Goal: Navigation & Orientation: Find specific page/section

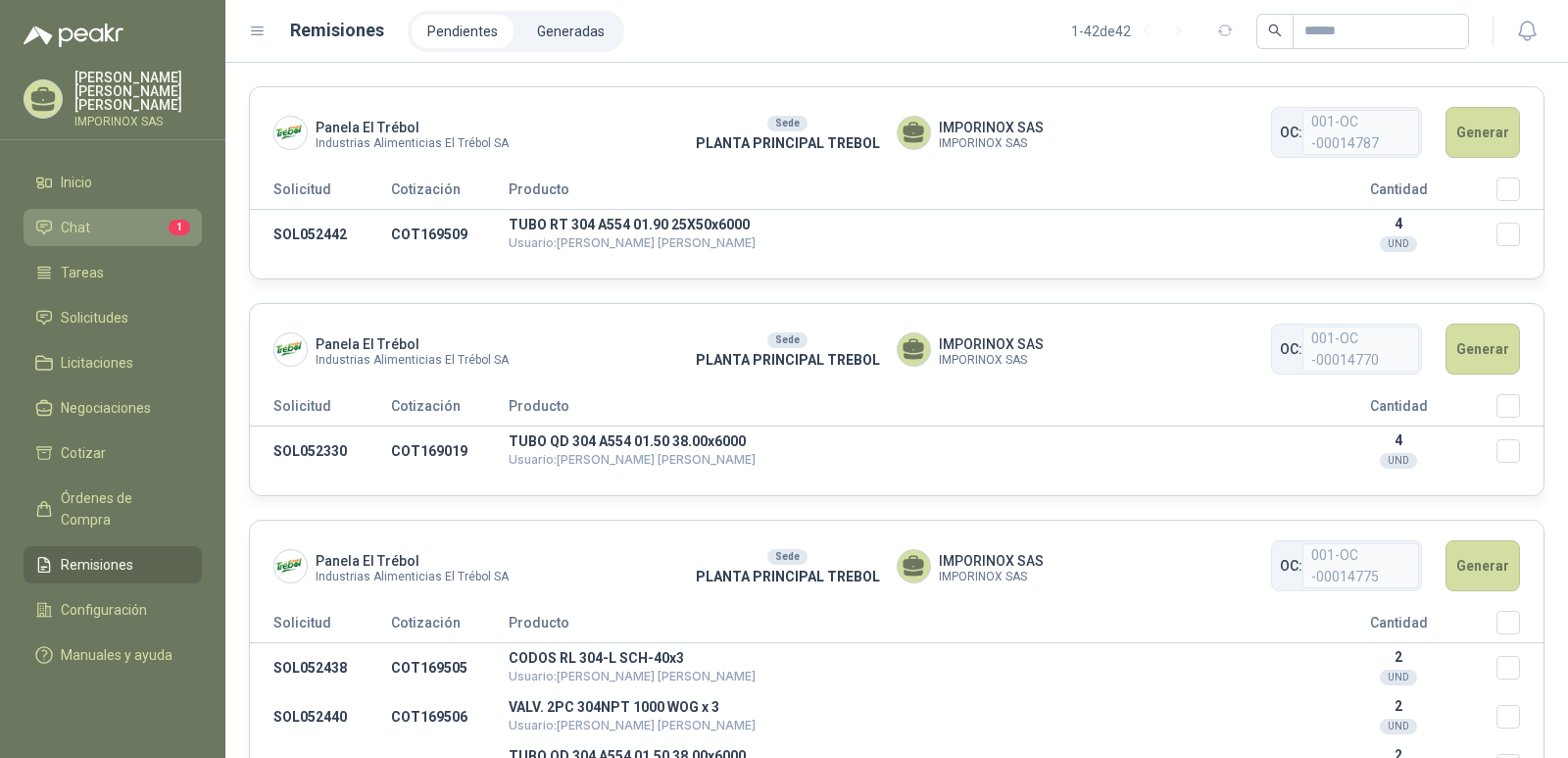
click at [75, 216] on span "Chat" at bounding box center [76, 227] width 30 height 22
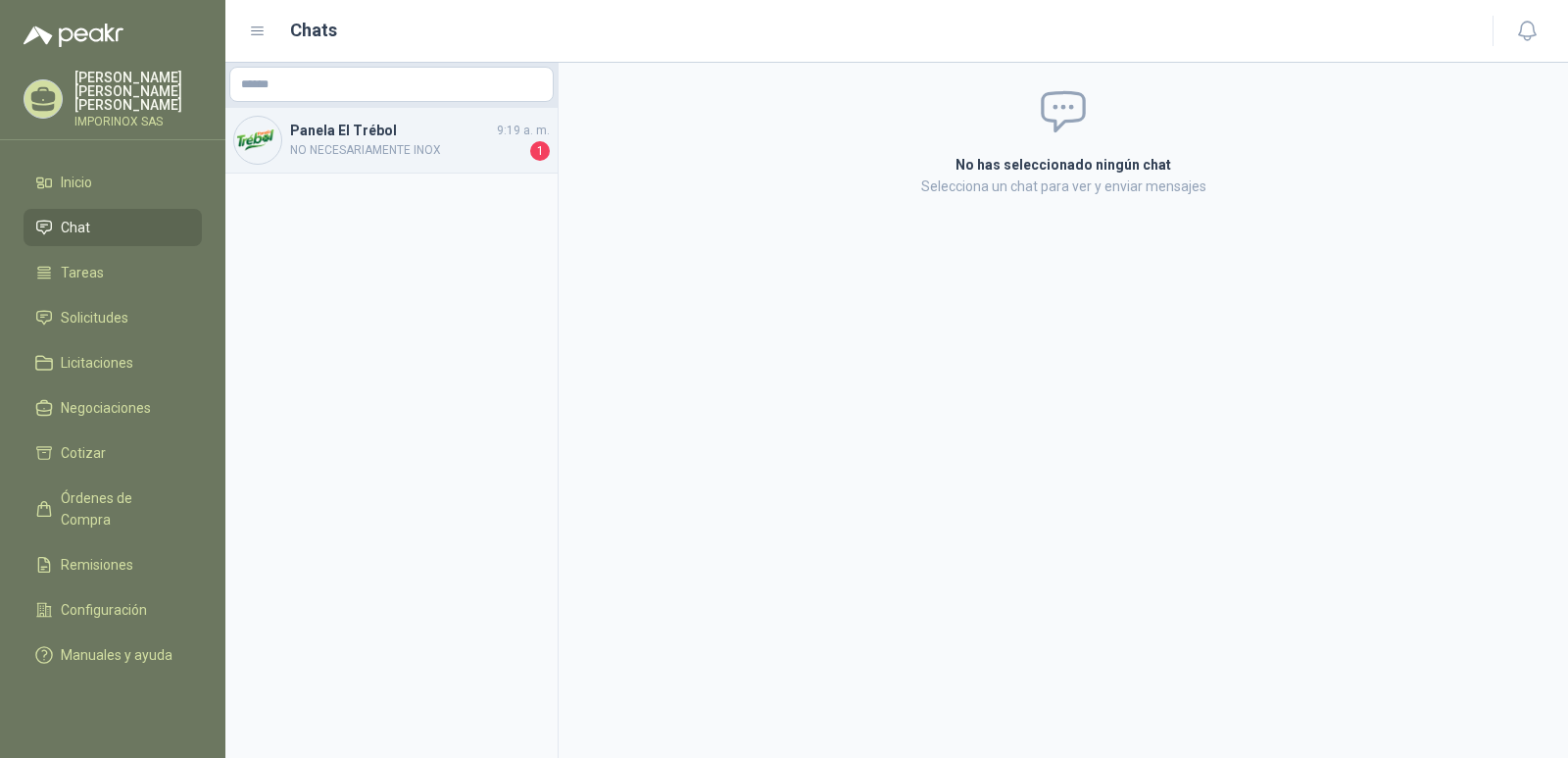
click at [388, 150] on span "NO NECESARIAMENTE INOX" at bounding box center [407, 151] width 236 height 20
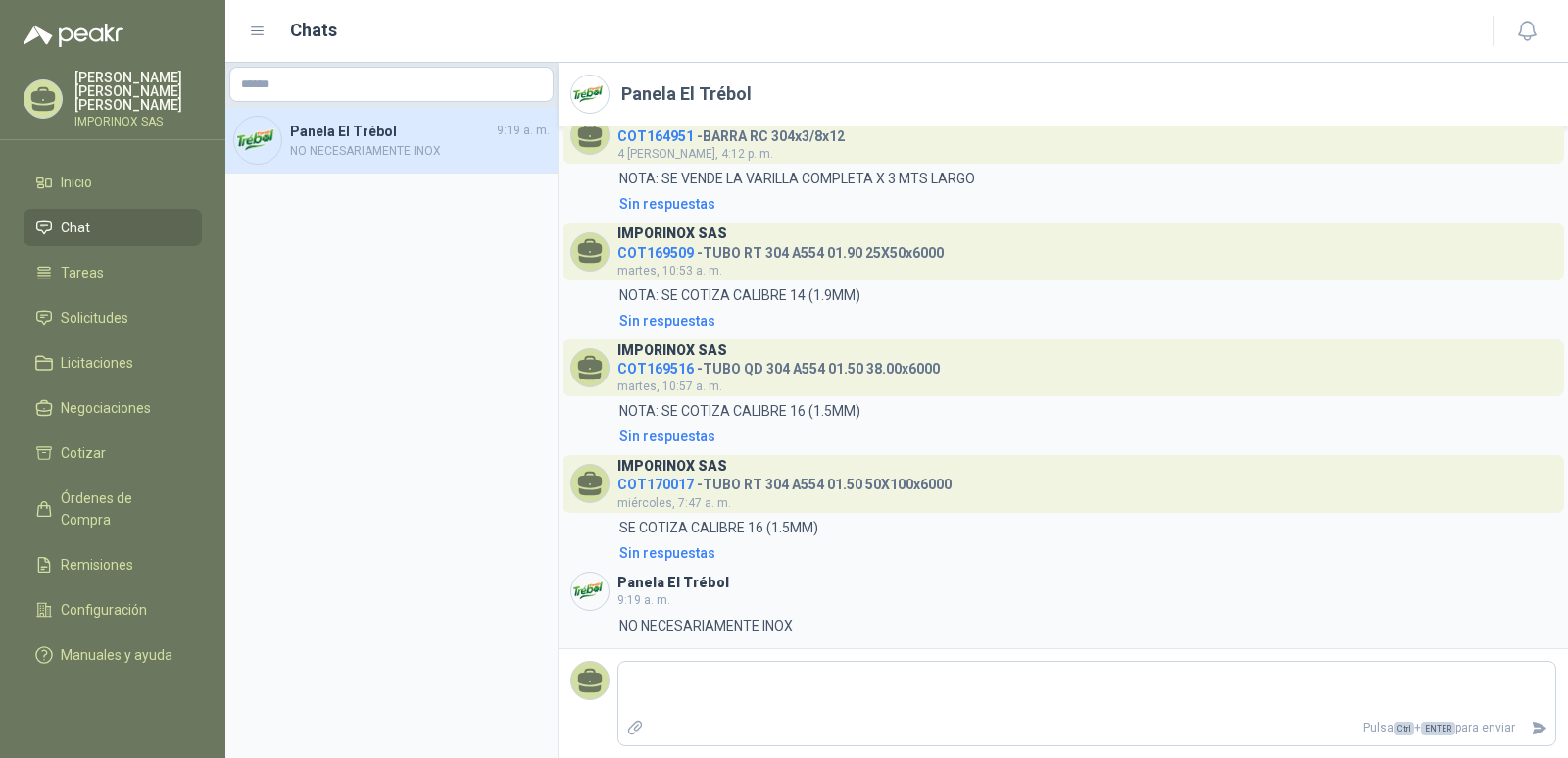
scroll to position [1930, 0]
click at [74, 448] on span "Cotizar" at bounding box center [83, 453] width 45 height 22
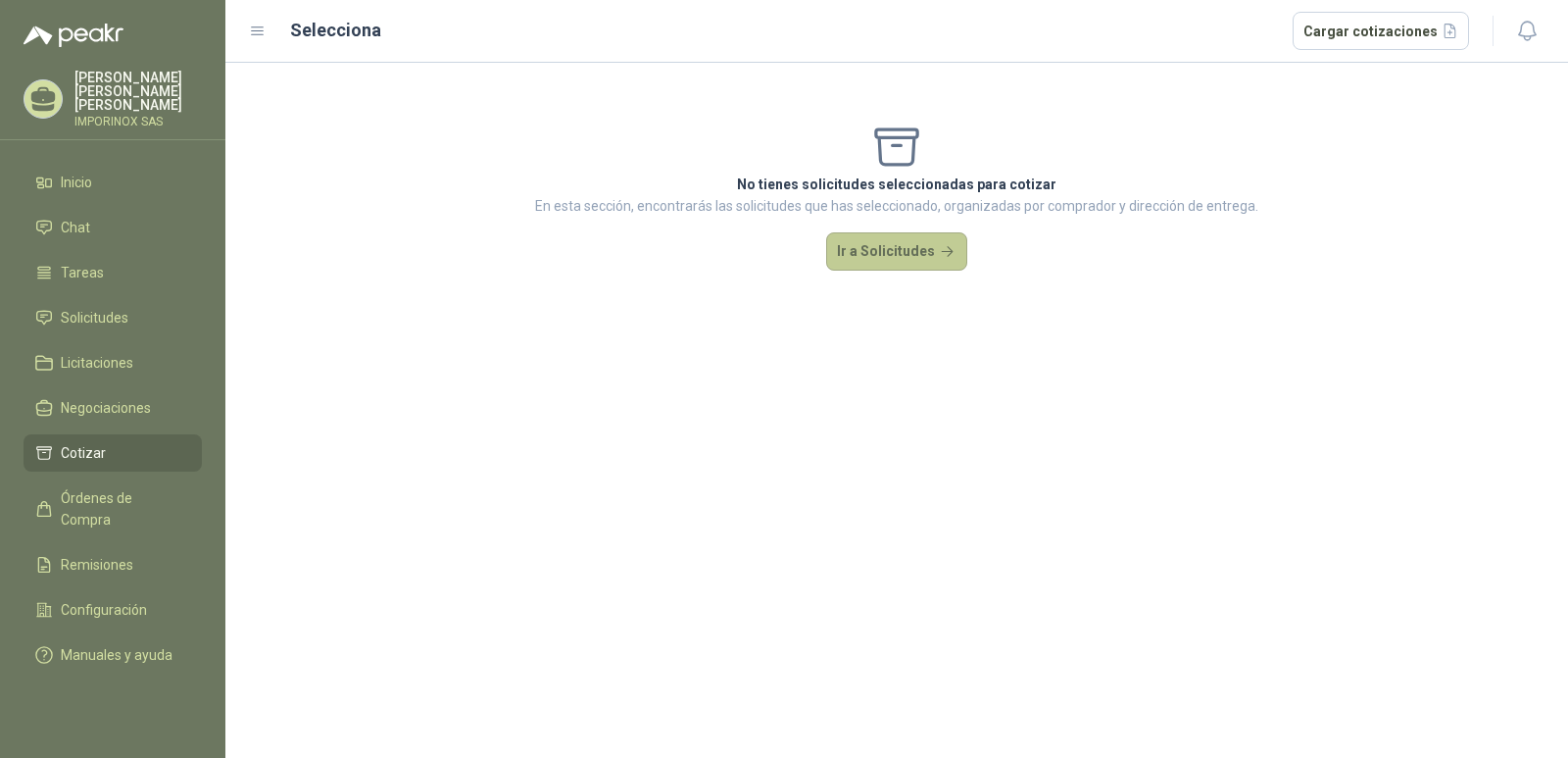
click at [881, 248] on button "Ir a Solicitudes" at bounding box center [897, 251] width 141 height 39
